Goal: Task Accomplishment & Management: Complete application form

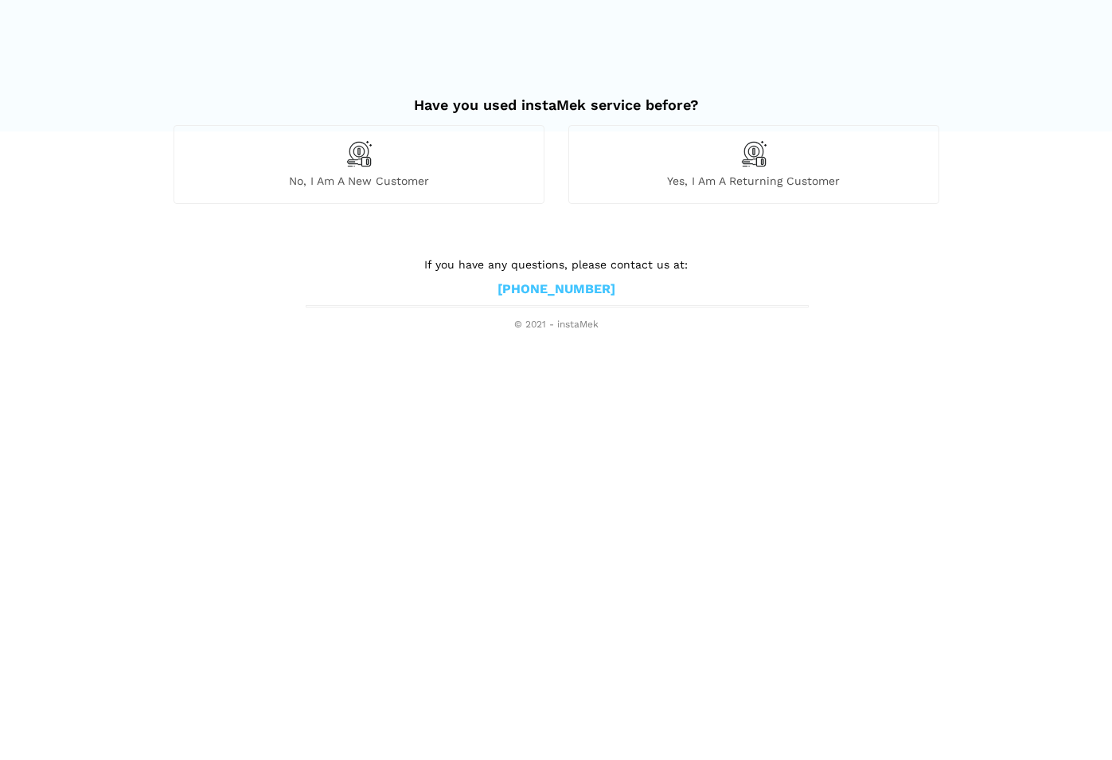
click at [428, 189] on div "No, I am a new customer" at bounding box center [359, 164] width 371 height 78
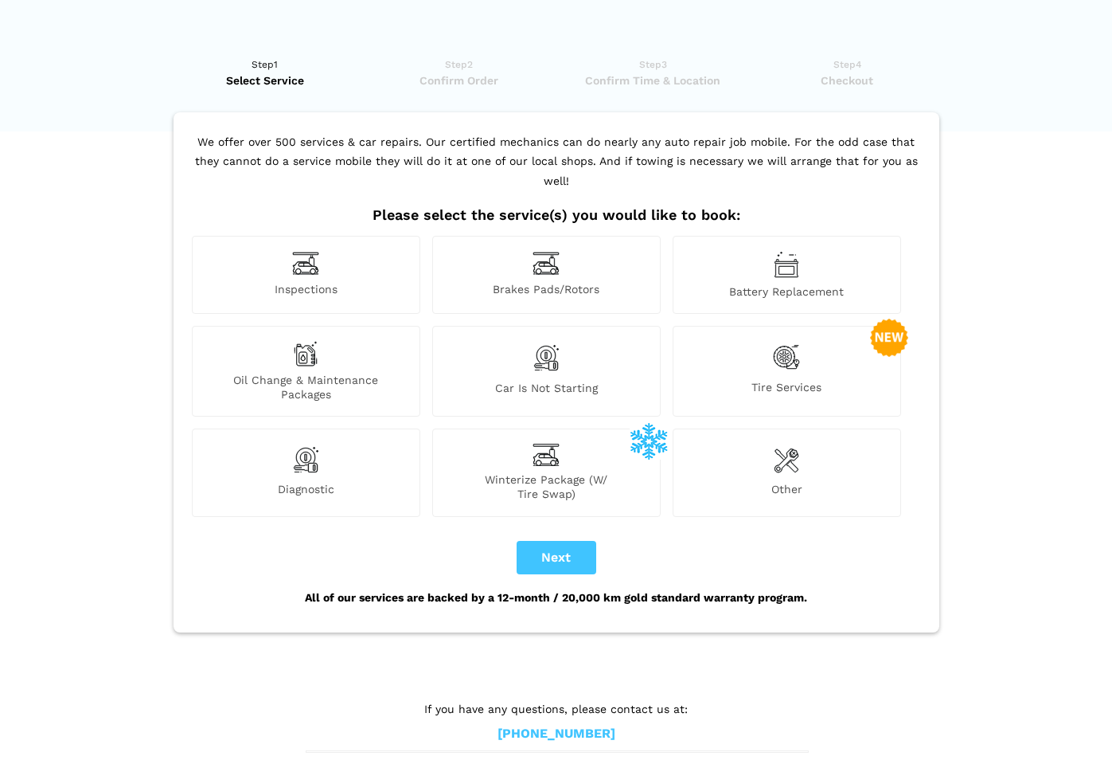
click at [542, 256] on img at bounding box center [546, 263] width 27 height 25
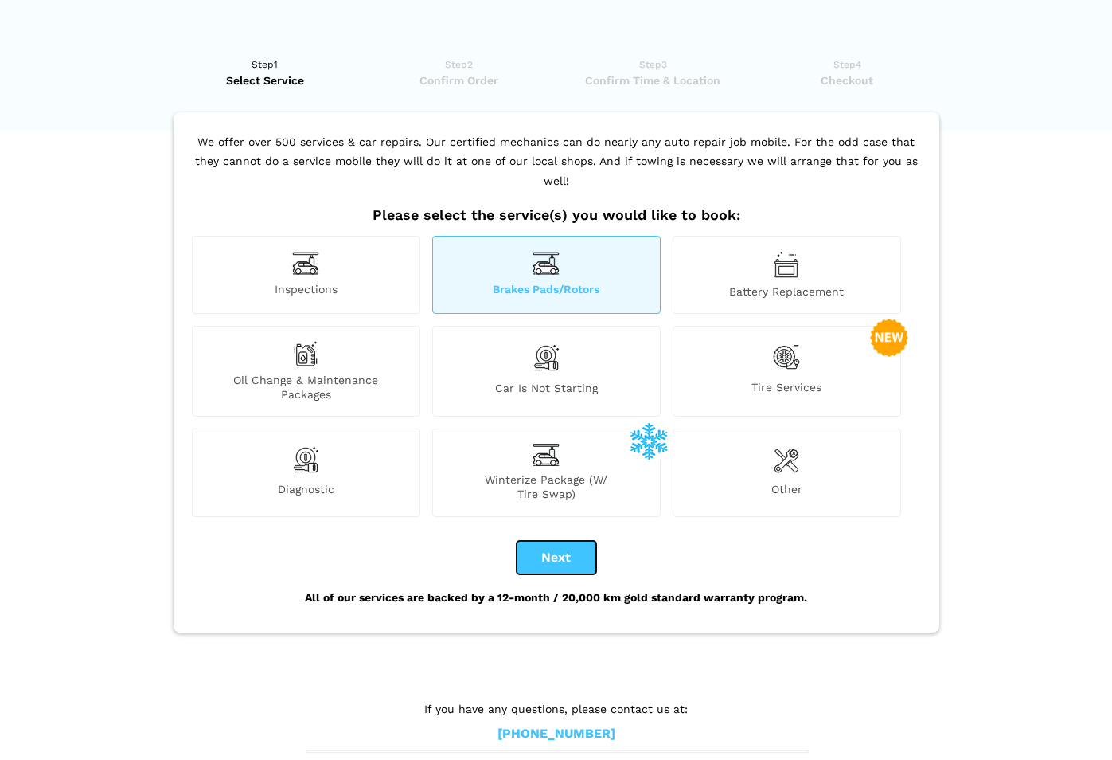
click at [578, 541] on button "Next" at bounding box center [557, 557] width 80 height 33
checkbox input "true"
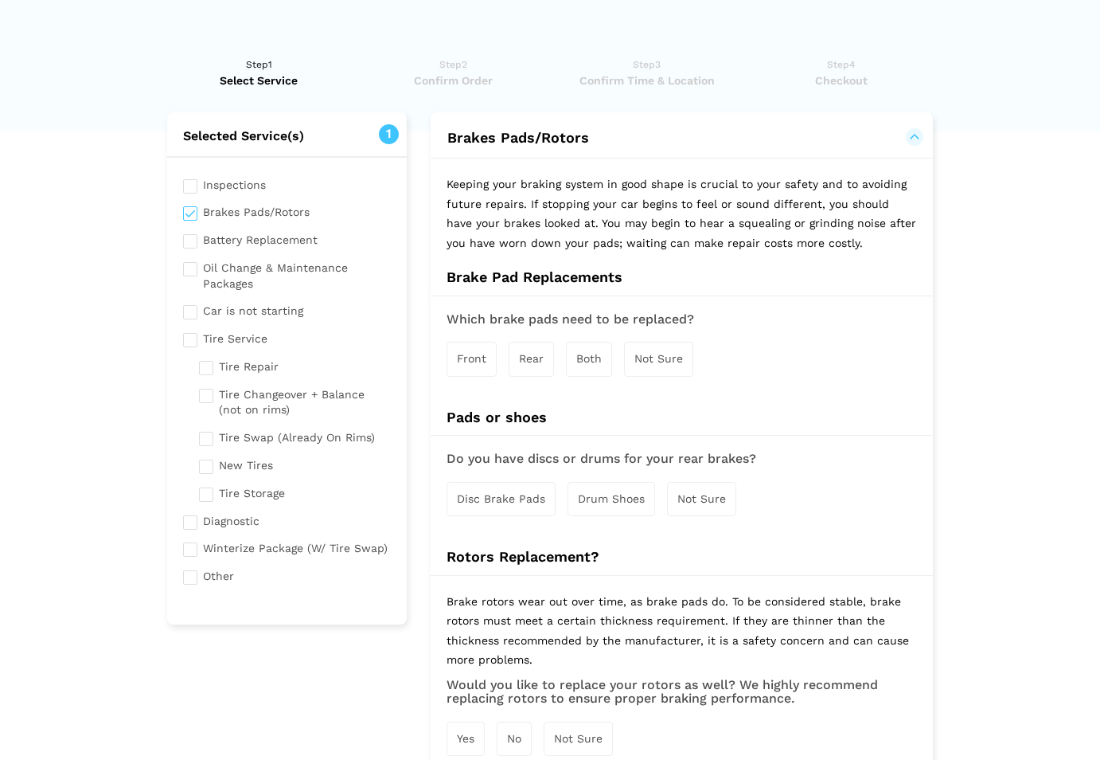
click at [483, 357] on span "Front" at bounding box center [471, 358] width 29 height 13
click at [489, 362] on div "Front" at bounding box center [473, 360] width 52 height 36
click at [576, 361] on span "Both" at bounding box center [588, 358] width 25 height 13
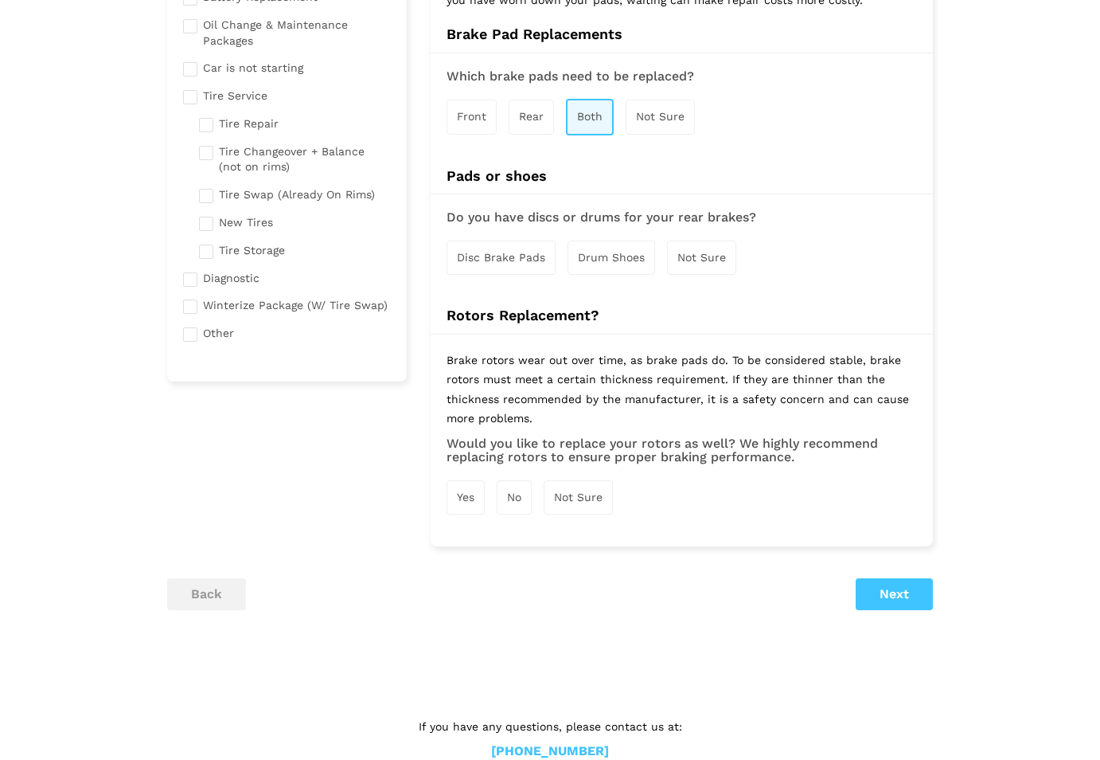
scroll to position [278, 0]
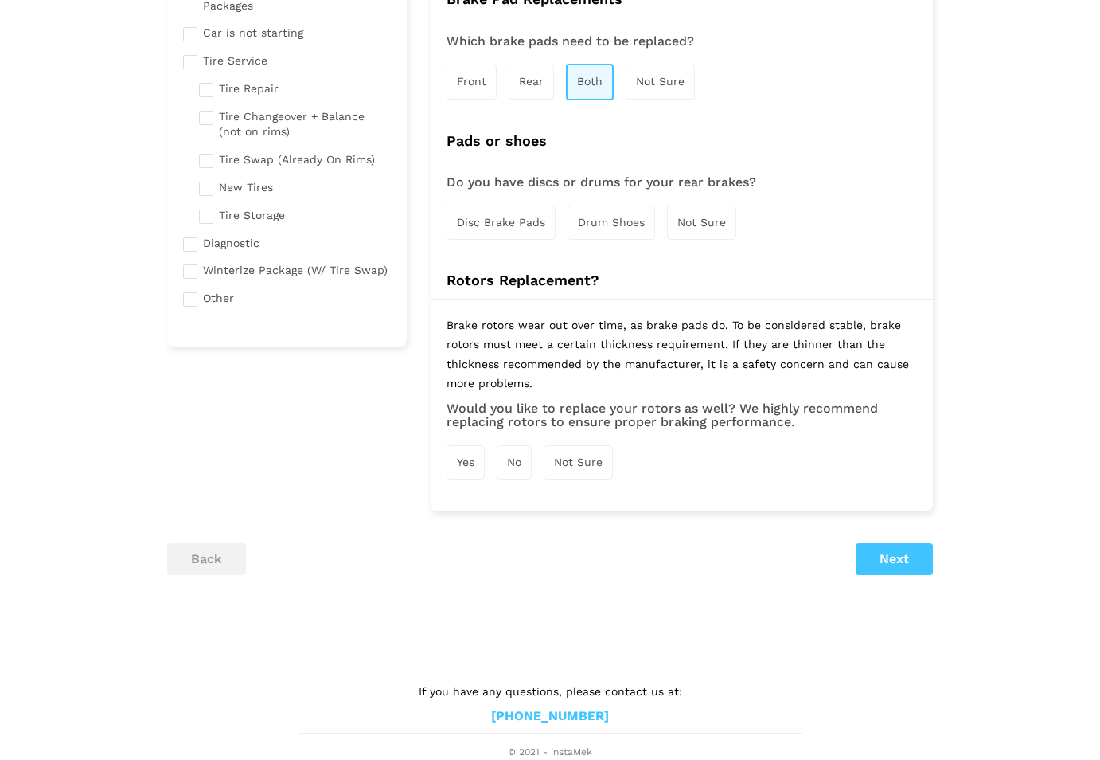
click at [531, 224] on span "Disc Brake Pads" at bounding box center [501, 222] width 88 height 13
click at [470, 475] on div "Yes" at bounding box center [466, 464] width 38 height 34
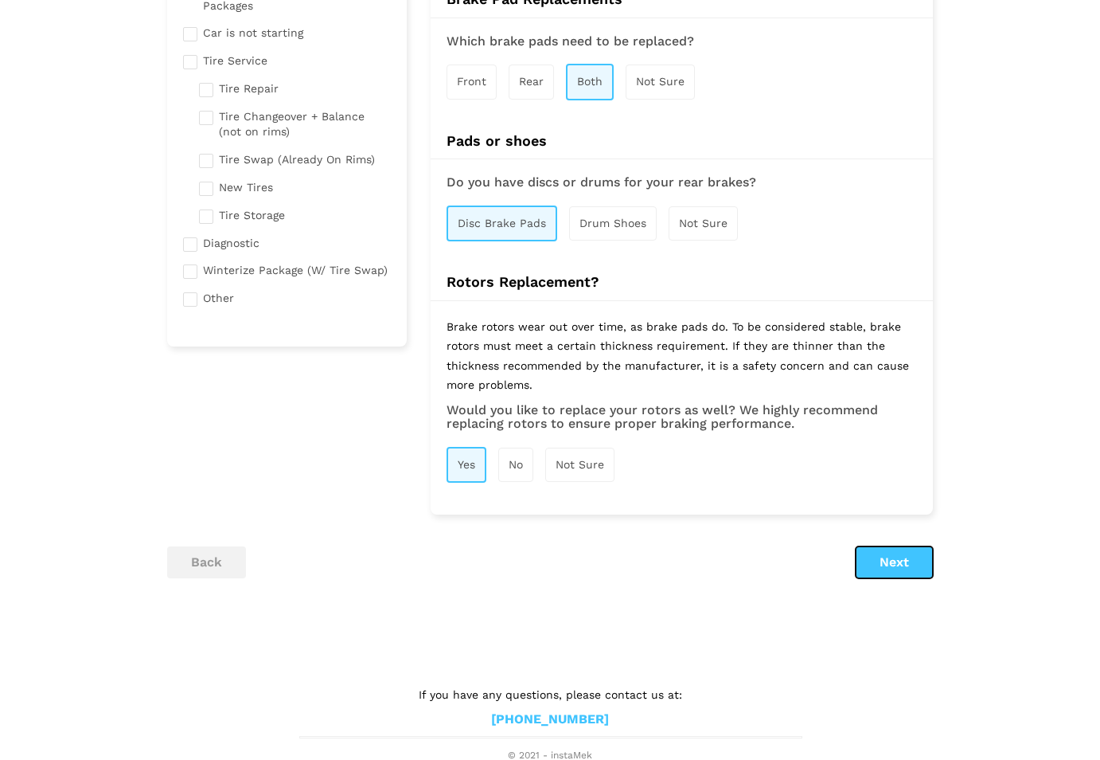
click at [886, 559] on button "Next" at bounding box center [894, 562] width 77 height 32
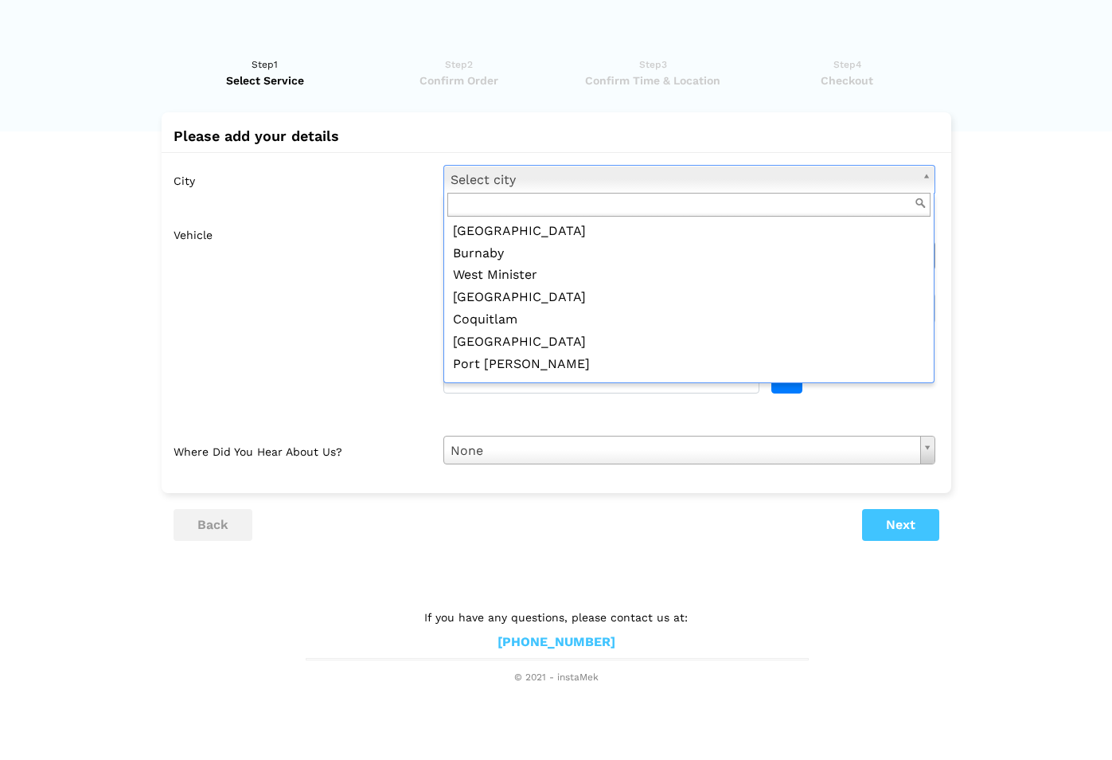
scroll to position [571, 0]
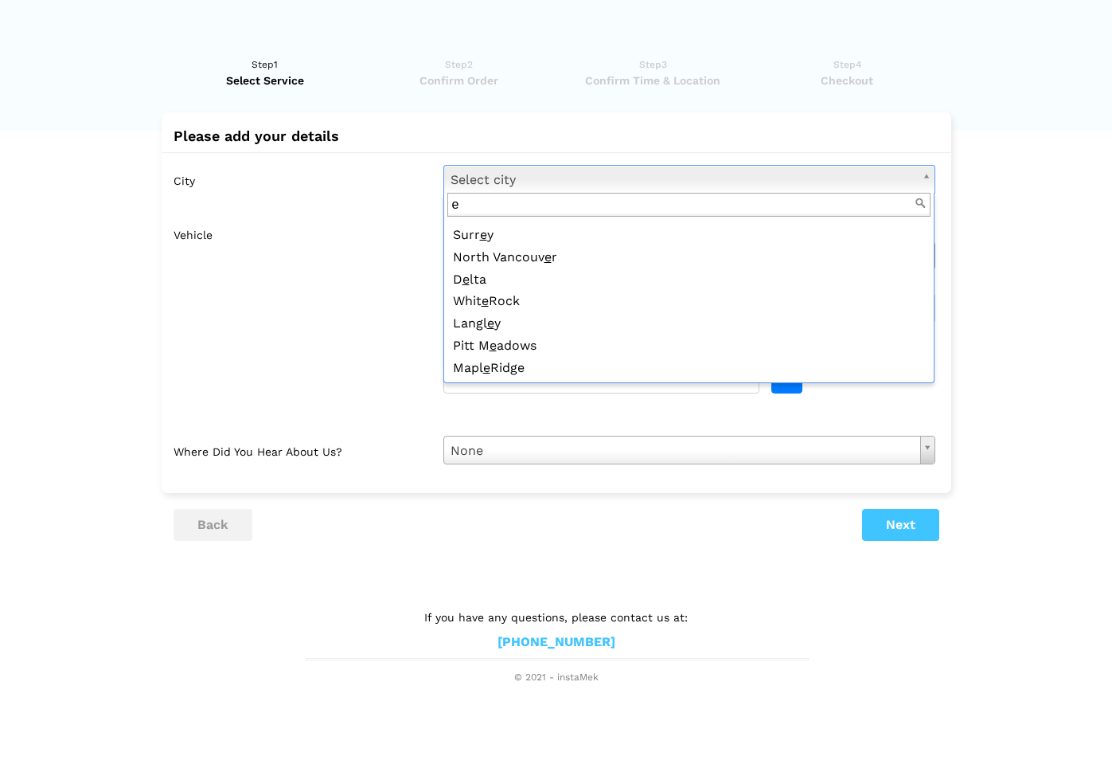
type input "ed"
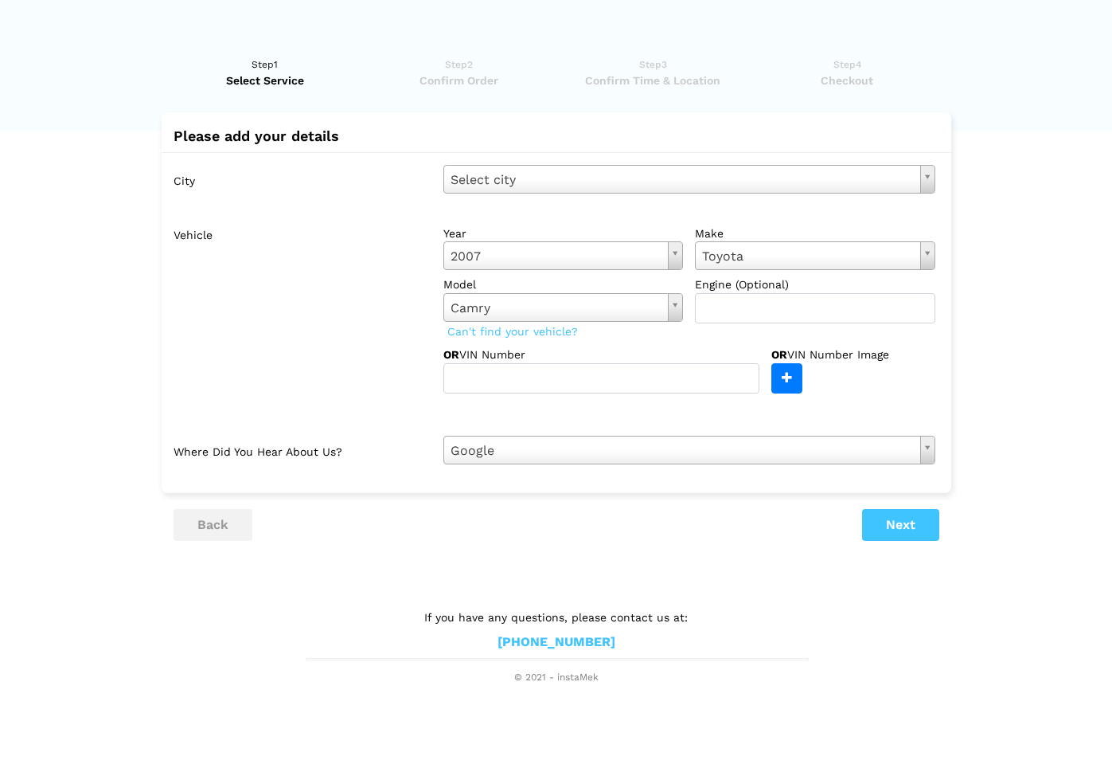
click at [510, 201] on div "City Select city Select city [GEOGRAPHIC_DATA] [GEOGRAPHIC_DATA] [GEOGRAPHIC_DA…" at bounding box center [557, 314] width 790 height 325
